Goal: Task Accomplishment & Management: Complete application form

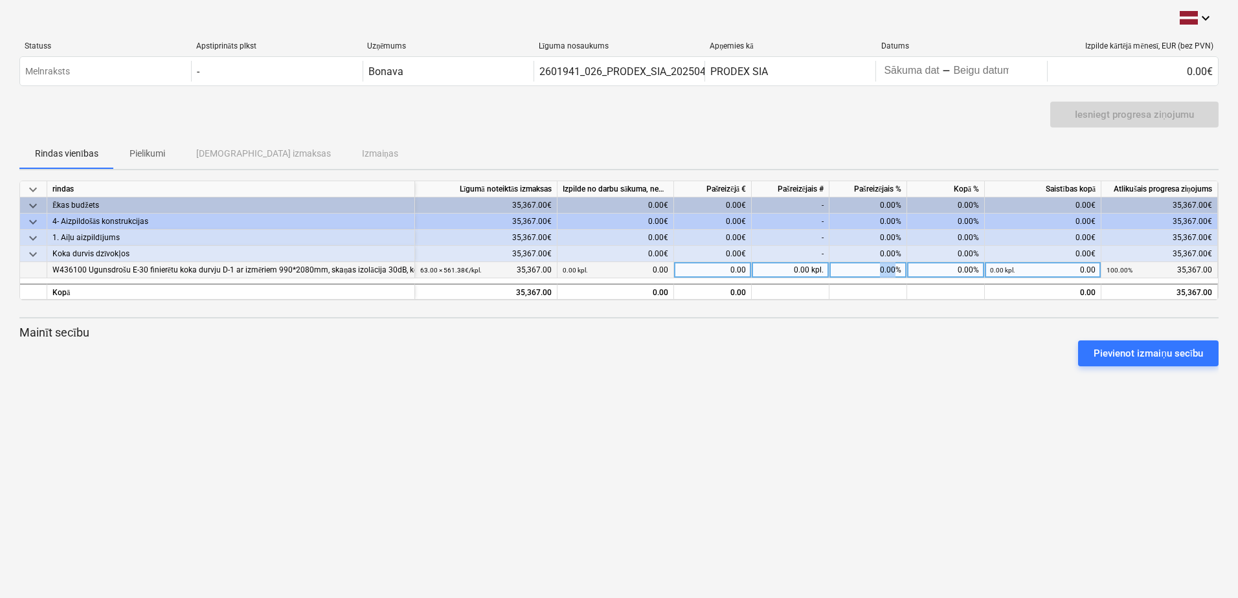
drag, startPoint x: 895, startPoint y: 271, endPoint x: 881, endPoint y: 271, distance: 14.2
click at [881, 271] on div "0.00%" at bounding box center [868, 270] width 78 height 16
type input "7"
type input "70"
click at [861, 301] on div at bounding box center [618, 305] width 1199 height 10
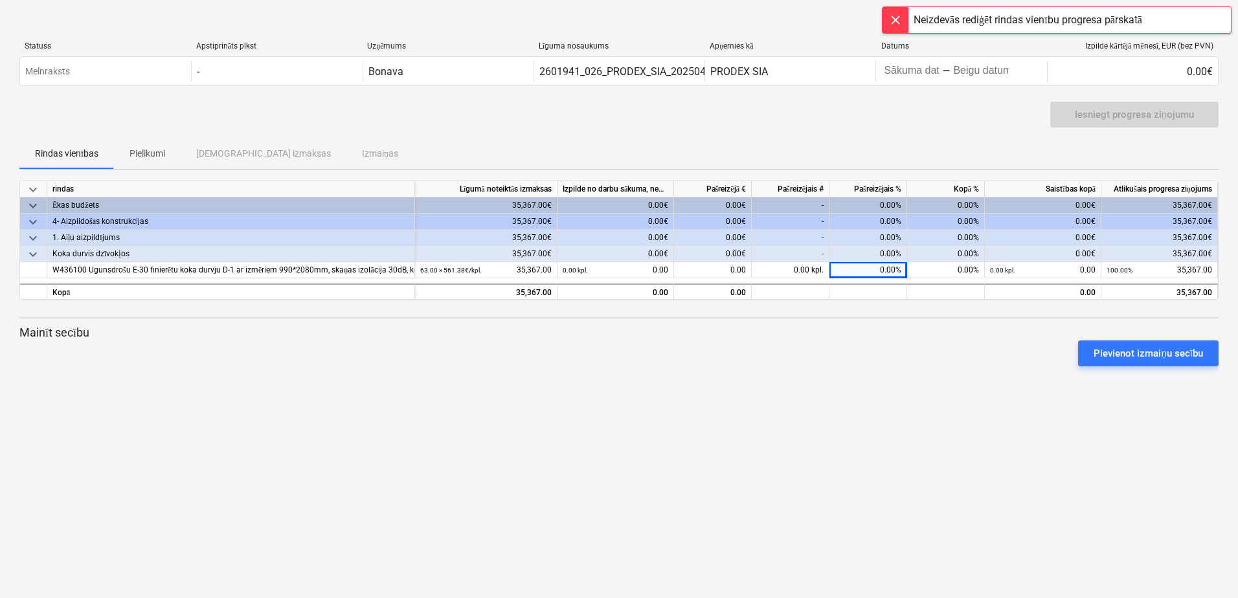
click at [870, 376] on div at bounding box center [618, 371] width 1199 height 10
click at [881, 265] on div "0.00%" at bounding box center [868, 270] width 78 height 16
type input "70"
click at [831, 385] on div "keyboard_arrow_down Statuss Apstiprināts plkst Uzņēmums Līguma nosaukums Apņemi…" at bounding box center [619, 299] width 1238 height 598
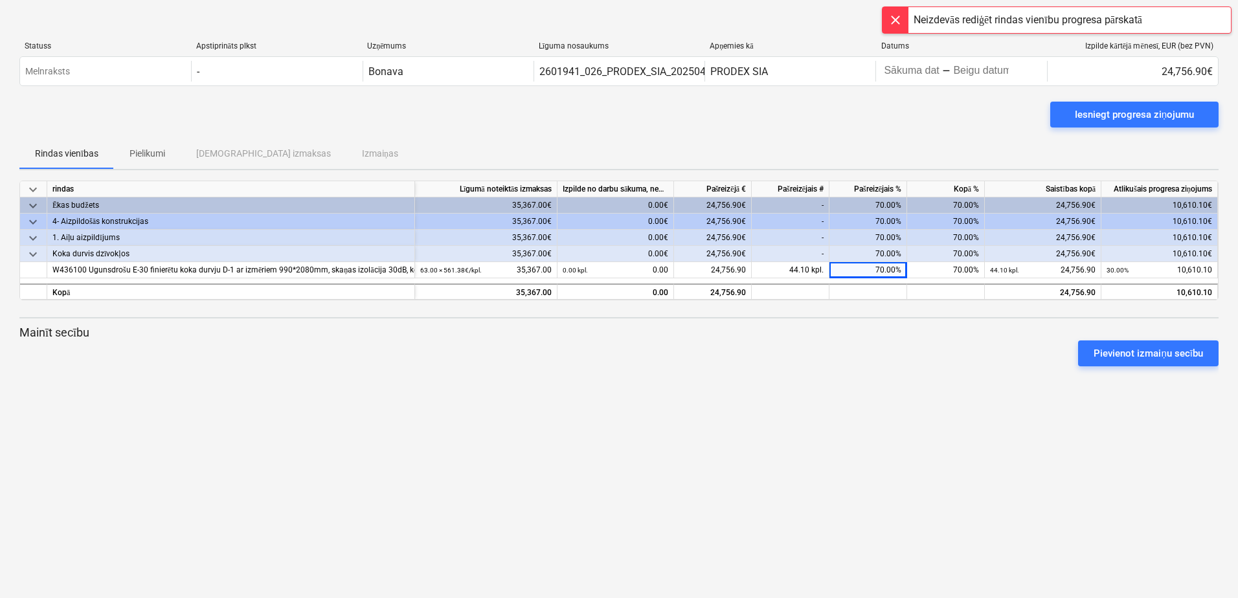
click at [957, 459] on div "keyboard_arrow_down Statuss Apstiprināts plkst Uzņēmums Līguma nosaukums Apņemi…" at bounding box center [619, 299] width 1238 height 598
click at [936, 409] on div "keyboard_arrow_down Statuss Apstiprināts plkst Uzņēmums Līguma nosaukums Apņemi…" at bounding box center [619, 299] width 1238 height 598
click at [934, 406] on div "keyboard_arrow_down Statuss Apstiprināts plkst Uzņēmums Līguma nosaukums Apņemi…" at bounding box center [619, 299] width 1238 height 598
click at [930, 397] on div "keyboard_arrow_down Statuss Apstiprināts plkst Uzņēmums Līguma nosaukums Apņemi…" at bounding box center [619, 299] width 1238 height 598
drag, startPoint x: 481, startPoint y: 365, endPoint x: 238, endPoint y: 332, distance: 244.9
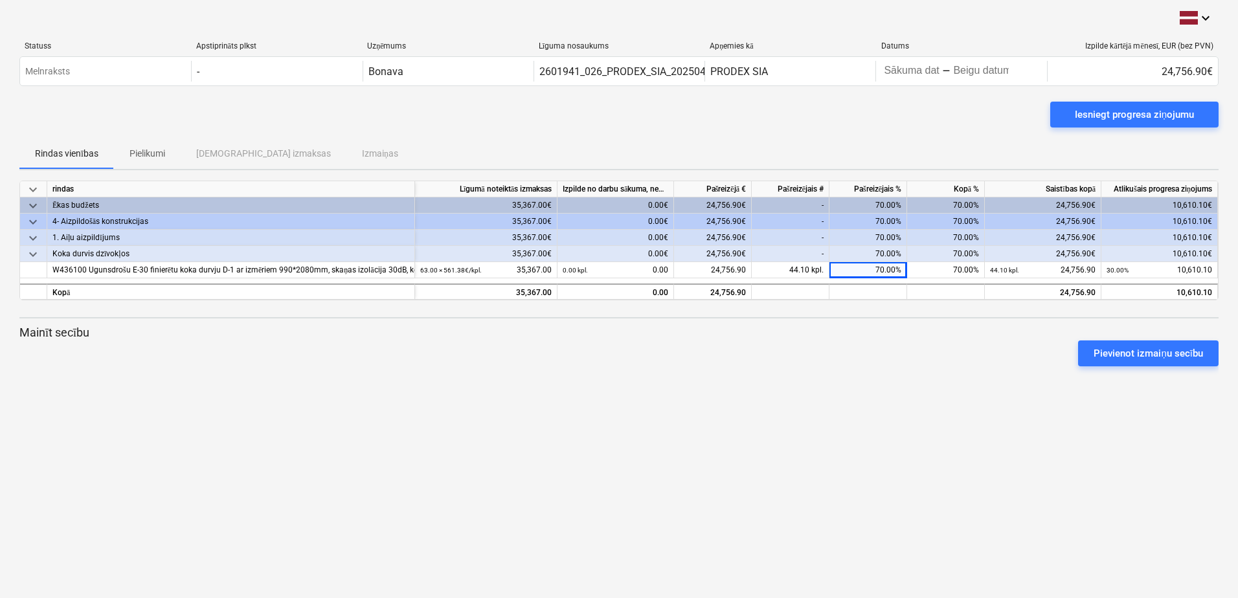
click at [477, 364] on div "Pievienot izmaiņu secību" at bounding box center [618, 353] width 1209 height 36
click at [1101, 113] on div "Iesniegt progresa ziņojumu" at bounding box center [1134, 114] width 119 height 17
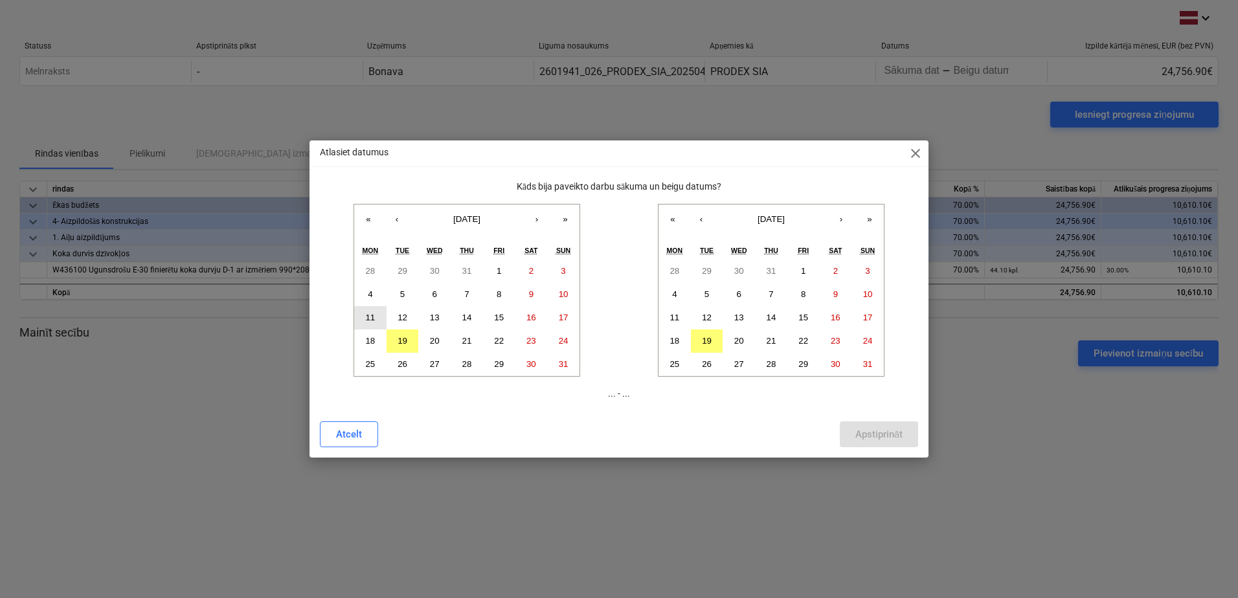
click at [369, 314] on abbr "11" at bounding box center [370, 318] width 10 height 10
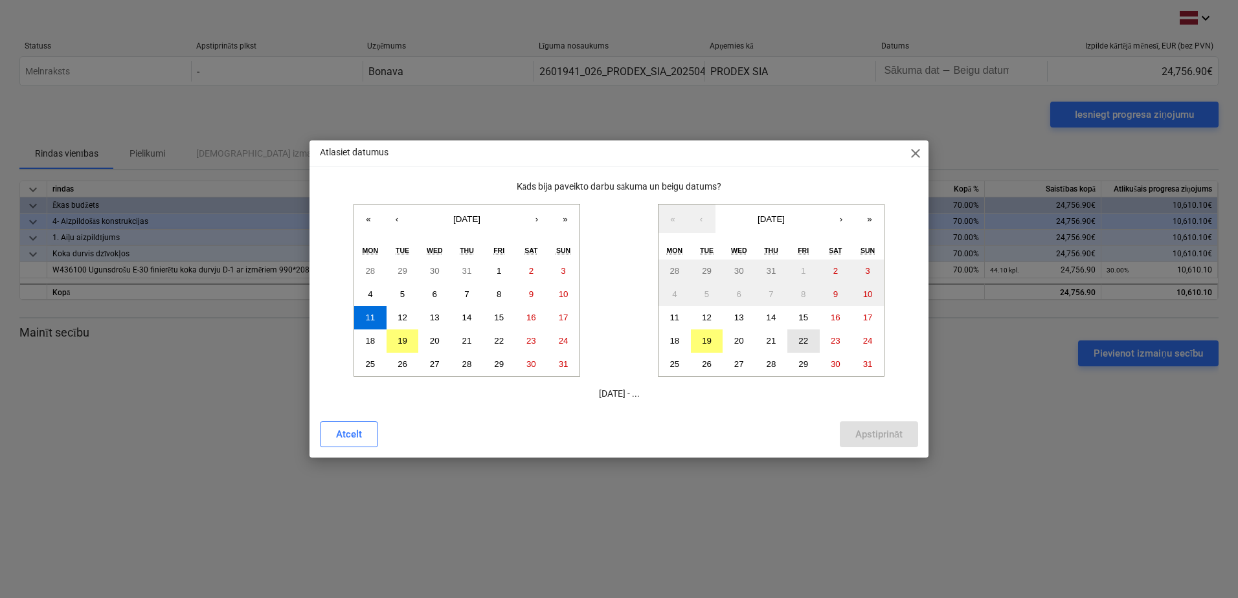
click at [806, 337] on abbr "22" at bounding box center [803, 341] width 10 height 10
click at [873, 432] on div "Apstiprināt" at bounding box center [878, 434] width 47 height 17
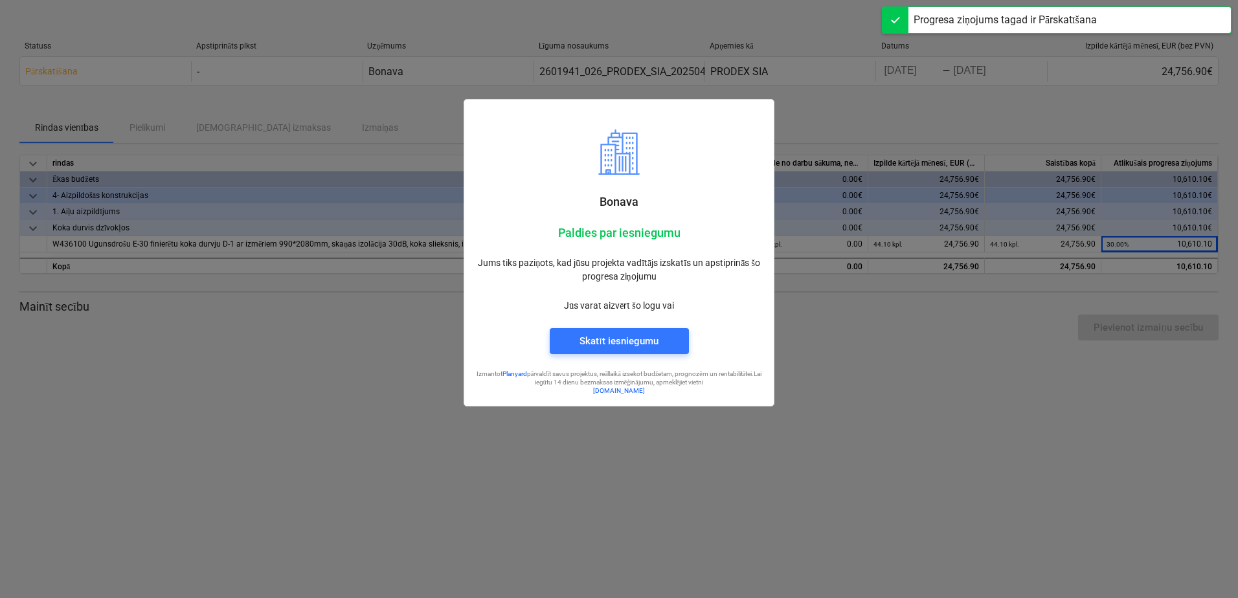
drag, startPoint x: 888, startPoint y: 425, endPoint x: 888, endPoint y: 409, distance: 16.2
click at [888, 425] on div at bounding box center [619, 299] width 1238 height 598
click at [888, 409] on div at bounding box center [619, 299] width 1238 height 598
click at [839, 412] on div at bounding box center [619, 299] width 1238 height 598
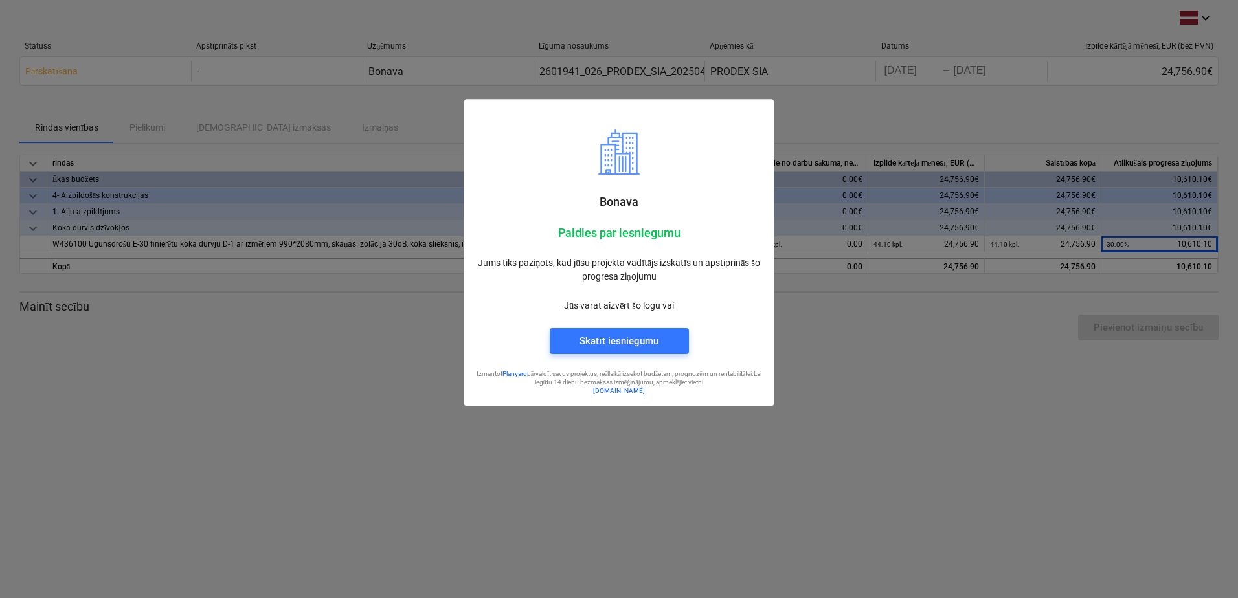
click at [849, 377] on div at bounding box center [619, 299] width 1238 height 598
drag, startPoint x: 849, startPoint y: 382, endPoint x: 853, endPoint y: 376, distance: 7.4
click at [851, 378] on div at bounding box center [619, 299] width 1238 height 598
